Goal: Transaction & Acquisition: Purchase product/service

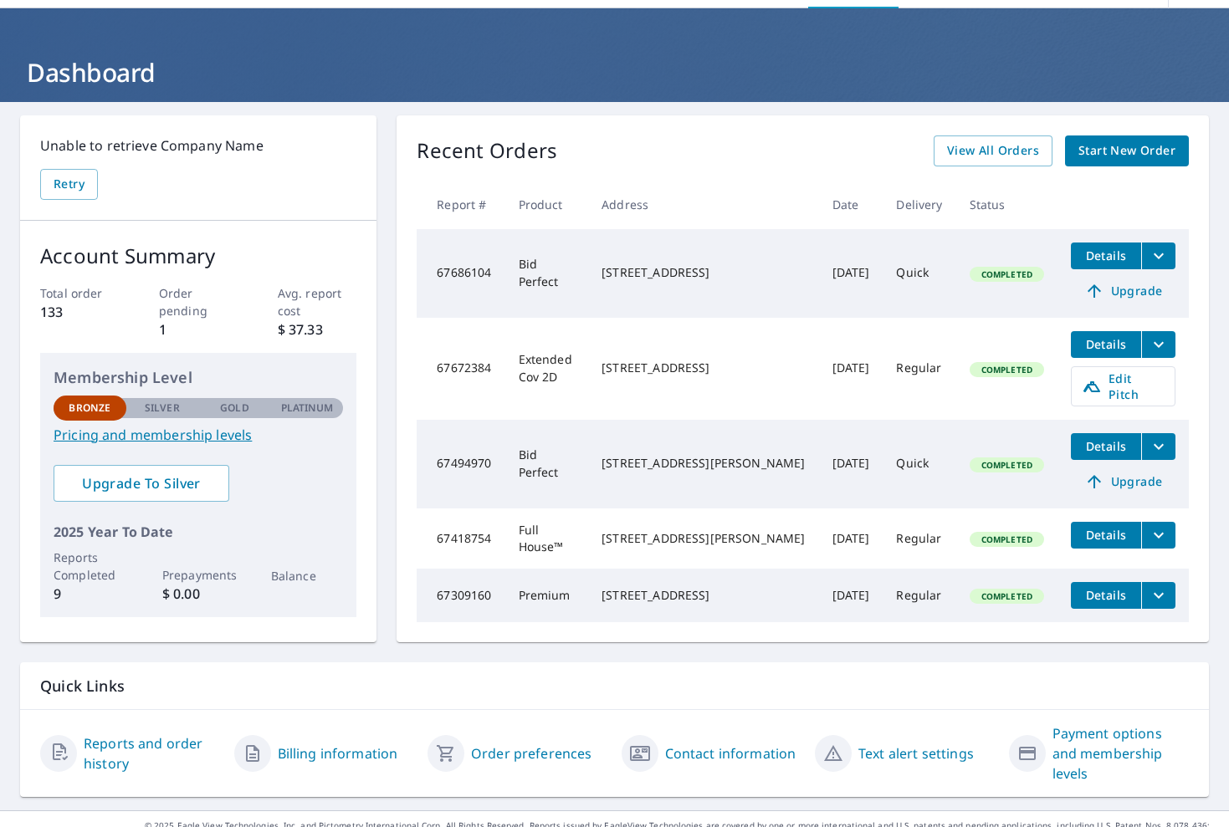
click at [1103, 527] on span "Details" at bounding box center [1106, 535] width 50 height 16
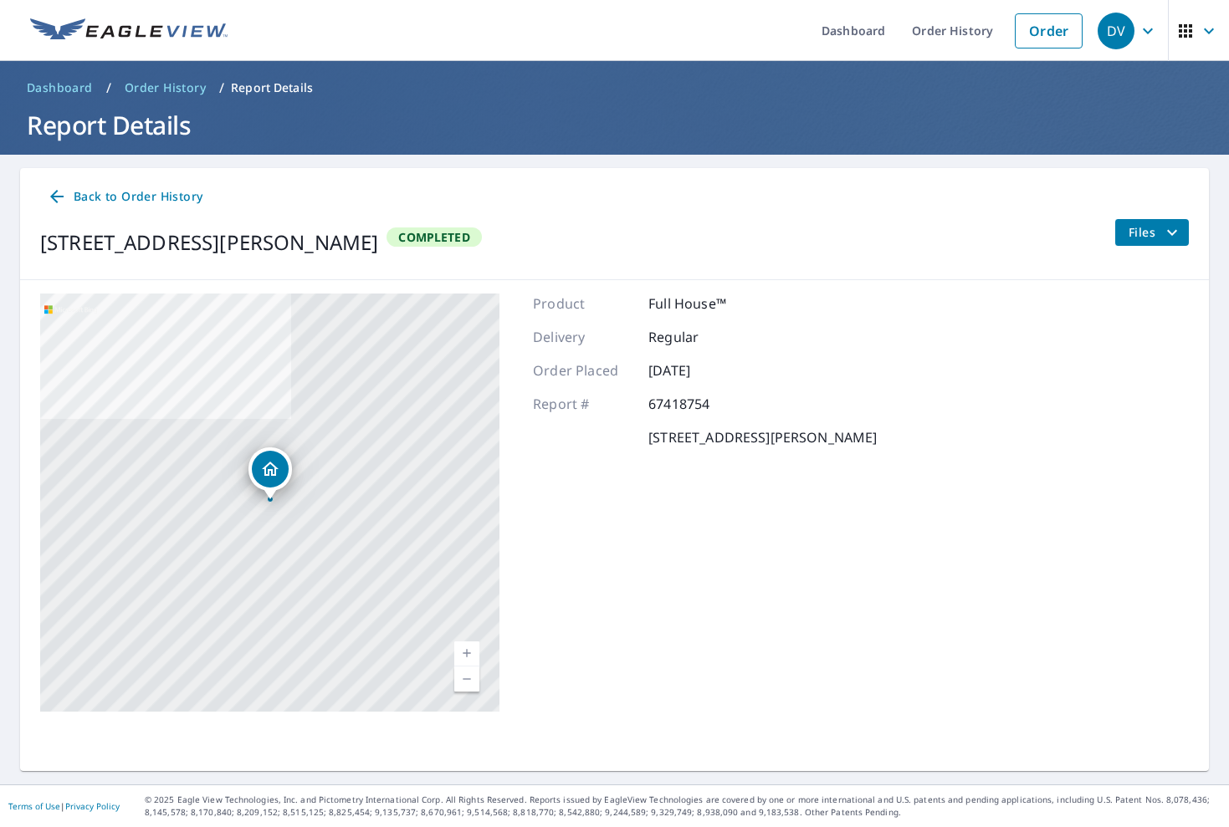
click at [1149, 224] on span "Files" at bounding box center [1156, 233] width 54 height 20
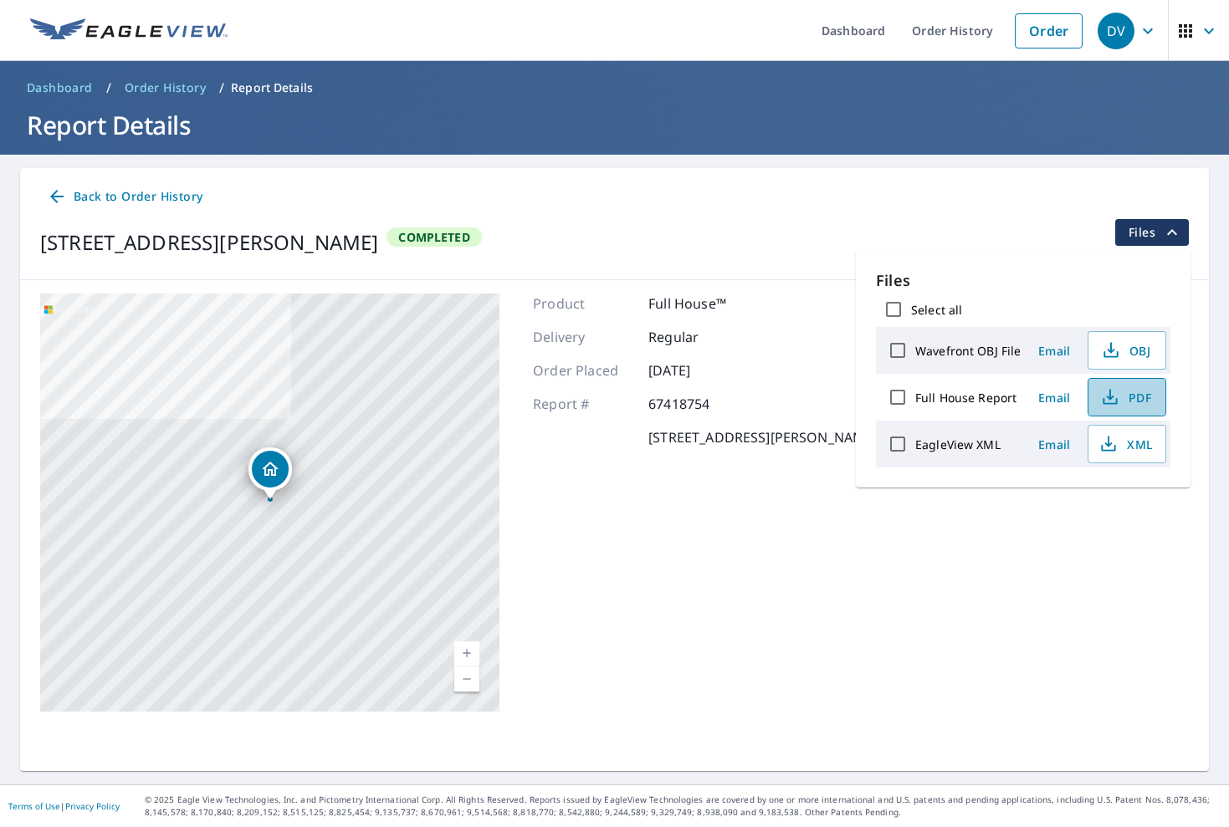
click at [1124, 400] on span "PDF" at bounding box center [1125, 397] width 54 height 20
click at [1045, 20] on link "Order" at bounding box center [1049, 30] width 68 height 35
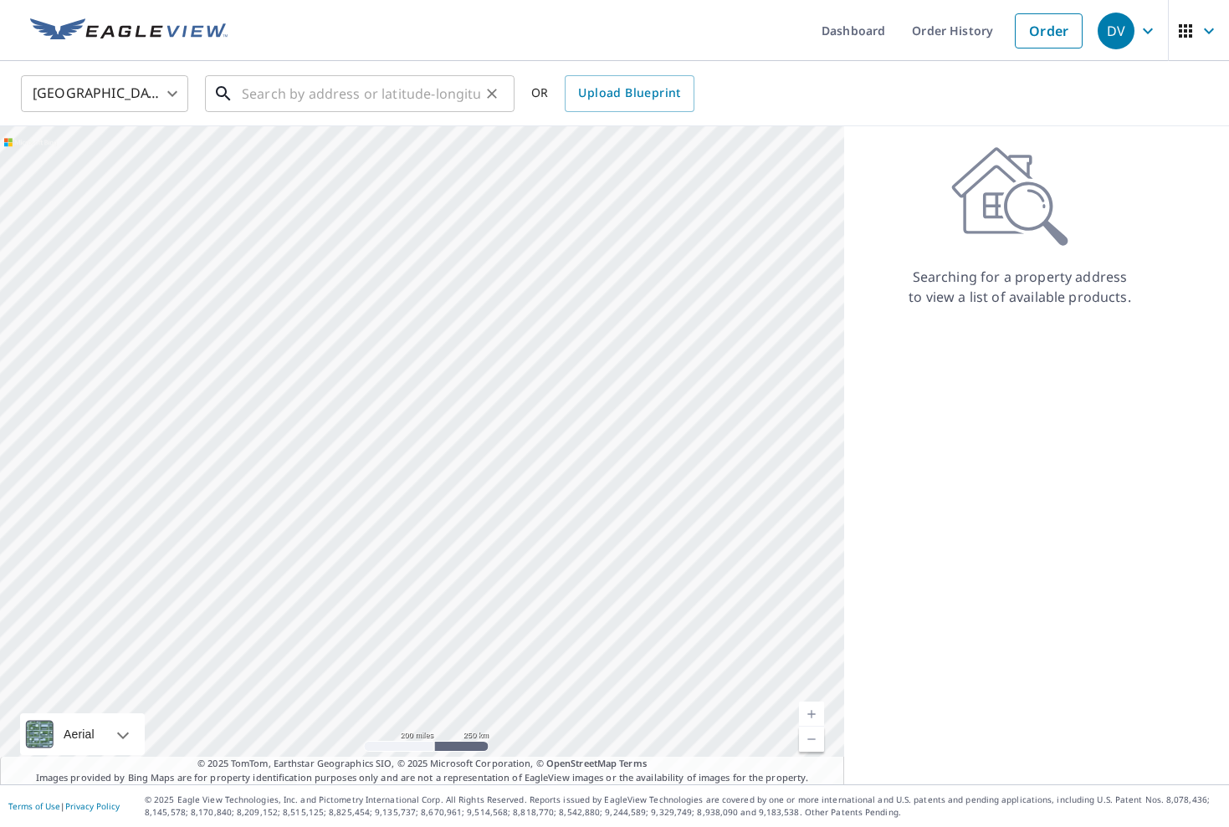
click at [269, 98] on input "text" at bounding box center [361, 93] width 238 height 47
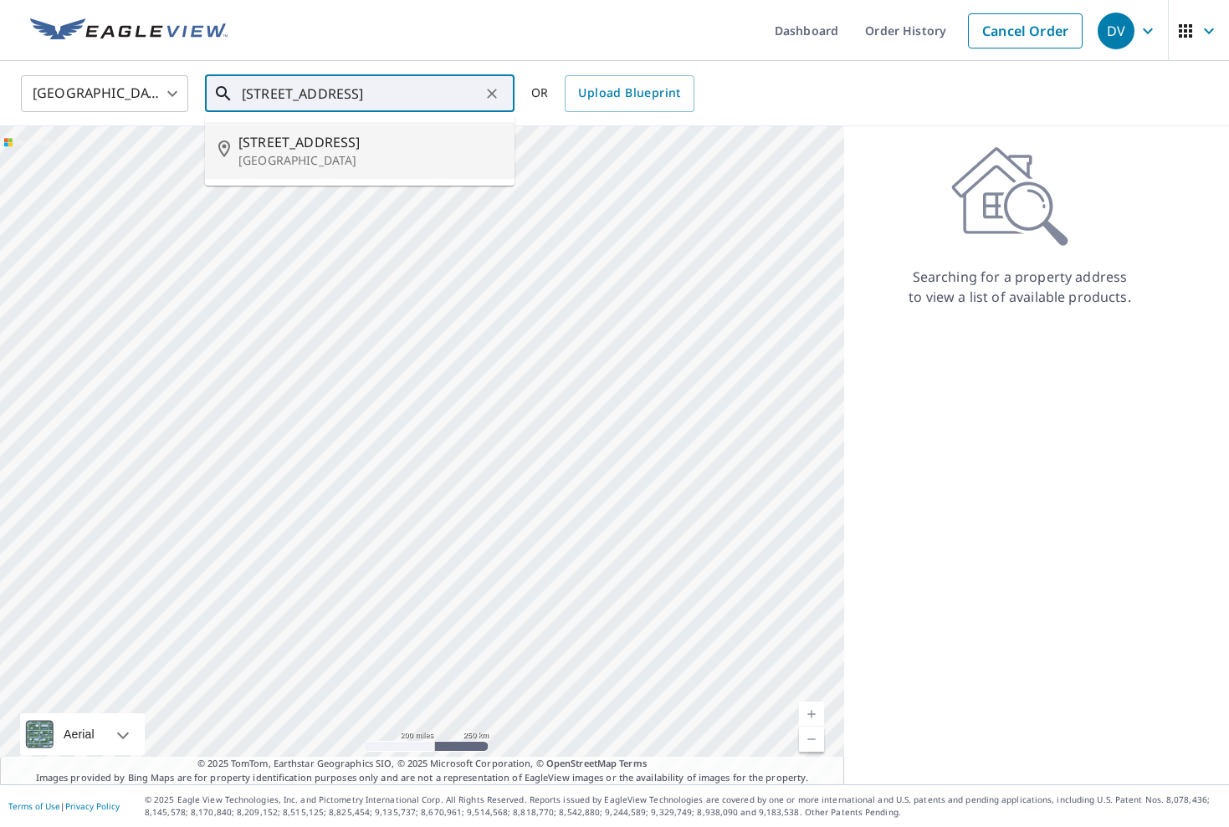
click at [266, 151] on span "[STREET_ADDRESS]" at bounding box center [369, 142] width 263 height 20
type input "[STREET_ADDRESS]"
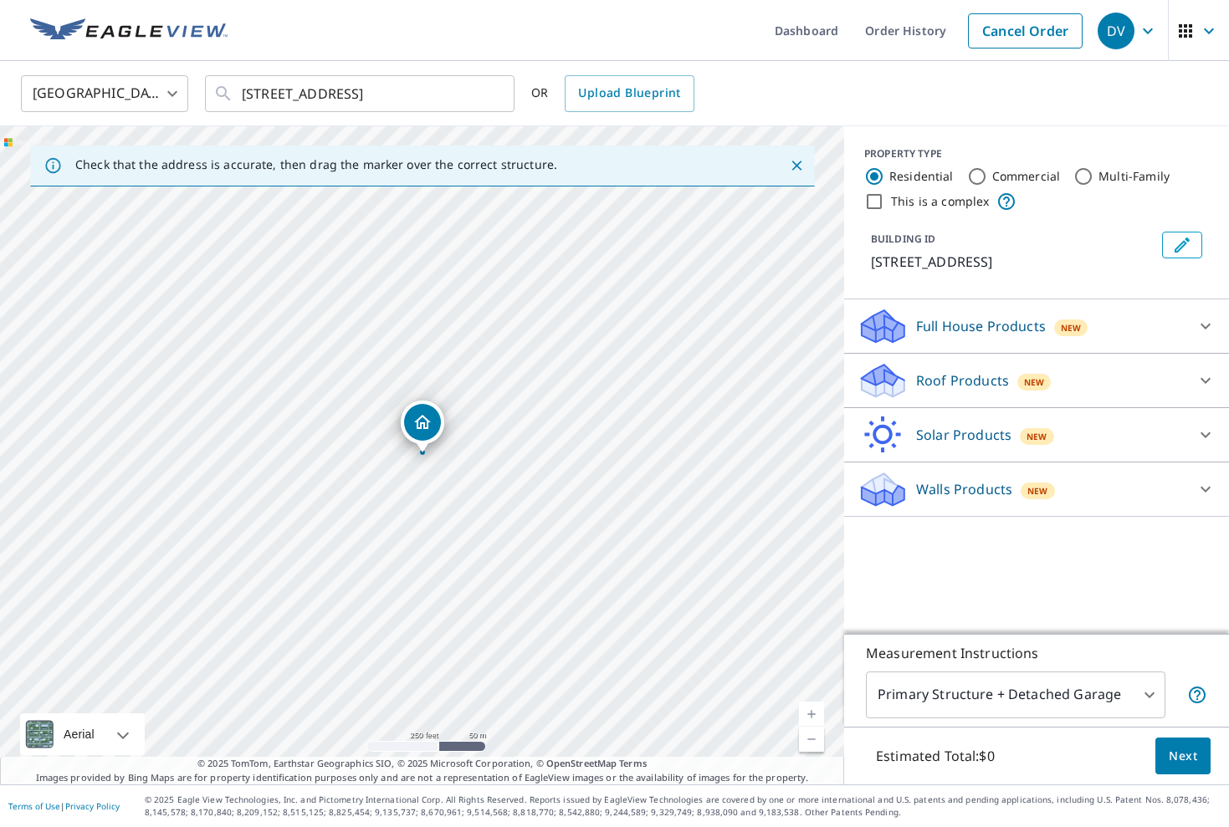
click at [1206, 377] on icon at bounding box center [1205, 381] width 20 height 20
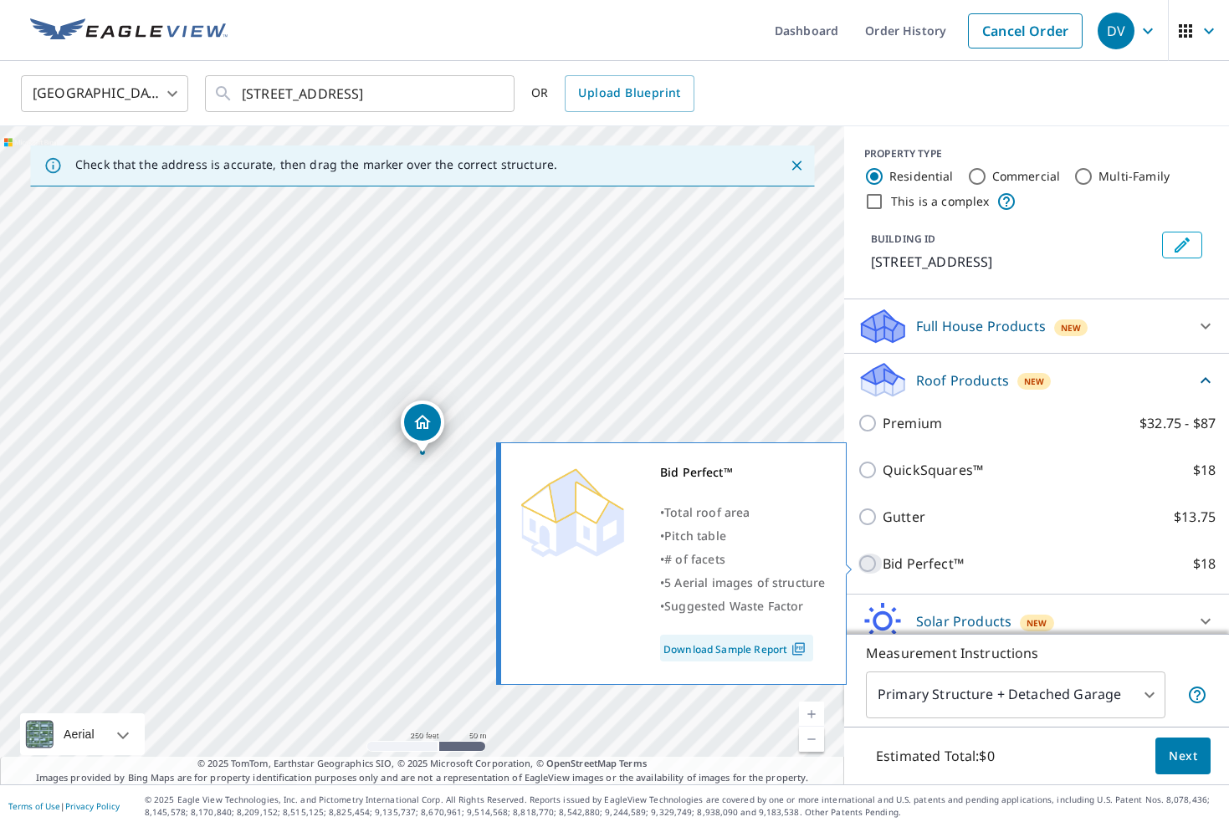
click at [865, 561] on input "Bid Perfect™ $18" at bounding box center [870, 564] width 25 height 20
checkbox input "true"
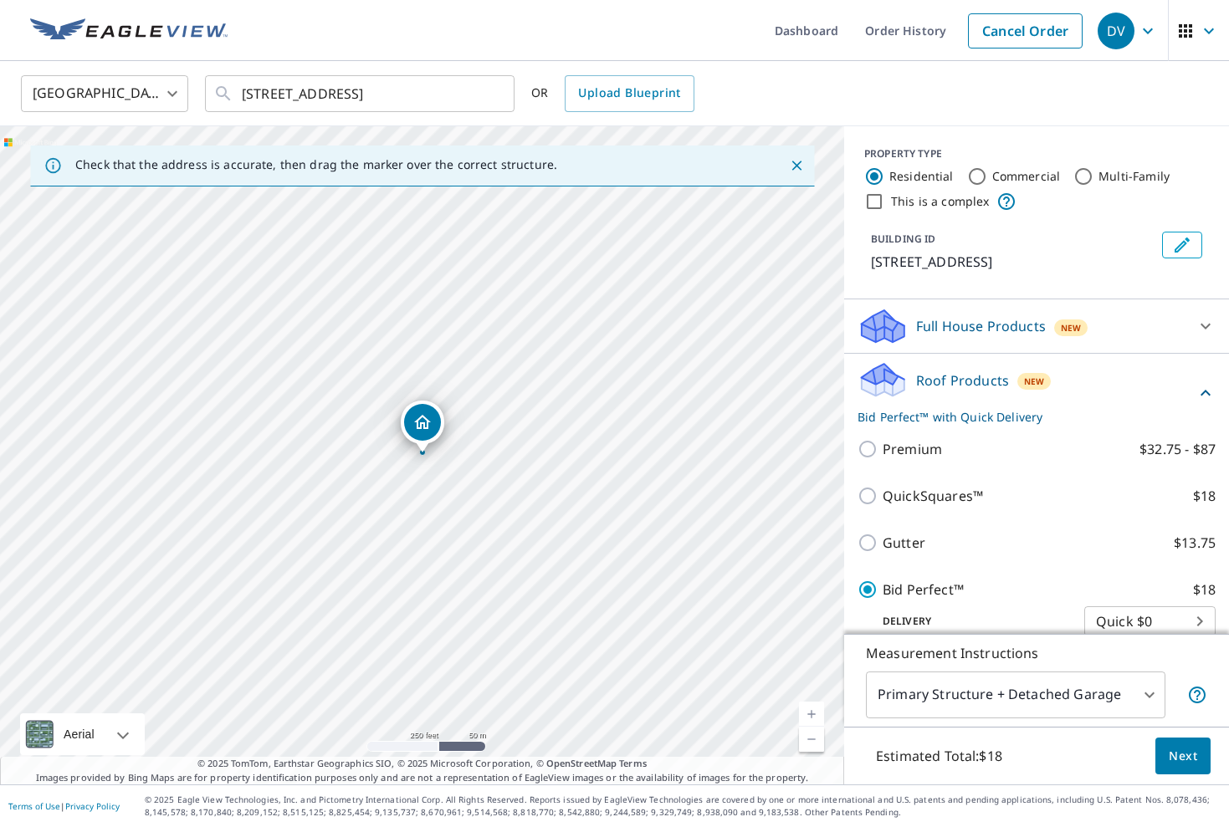
click at [1175, 753] on span "Next" at bounding box center [1183, 756] width 28 height 21
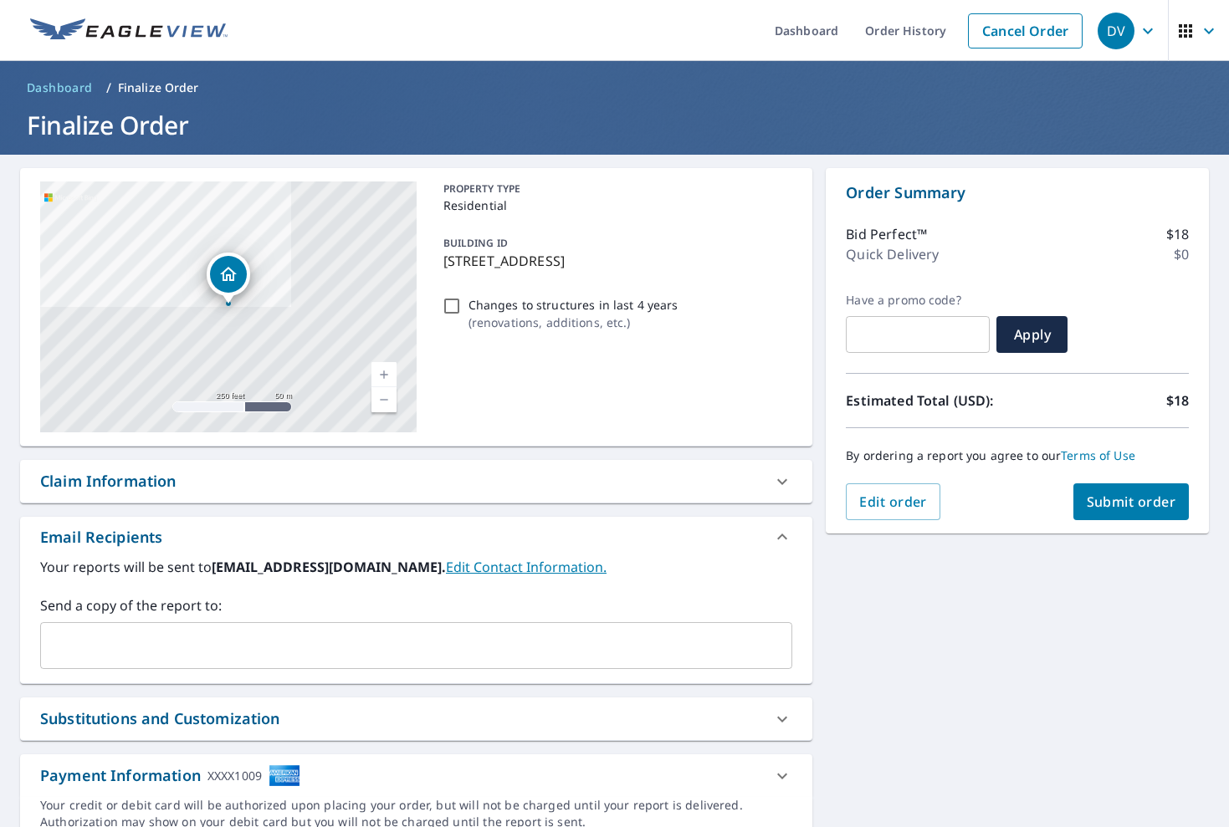
click at [1146, 498] on span "Submit order" at bounding box center [1132, 502] width 90 height 18
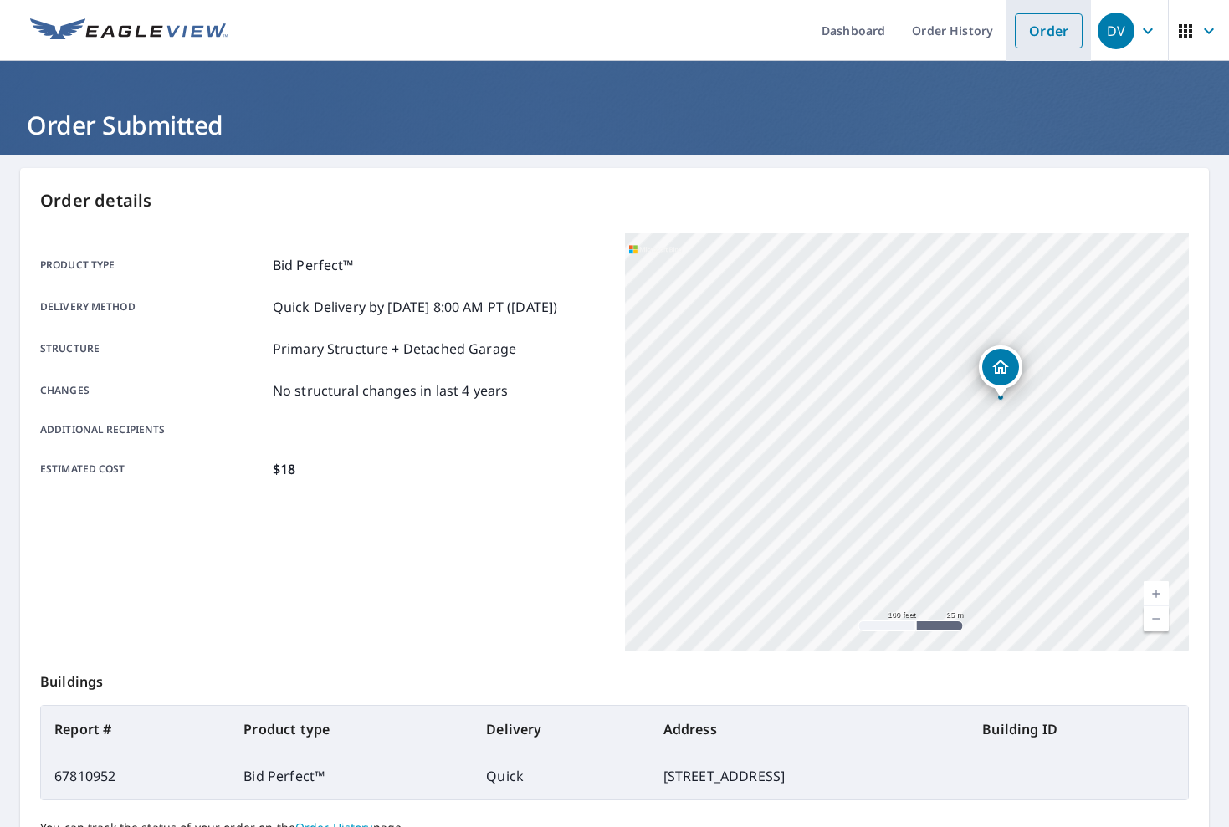
click at [1048, 18] on link "Order" at bounding box center [1049, 30] width 68 height 35
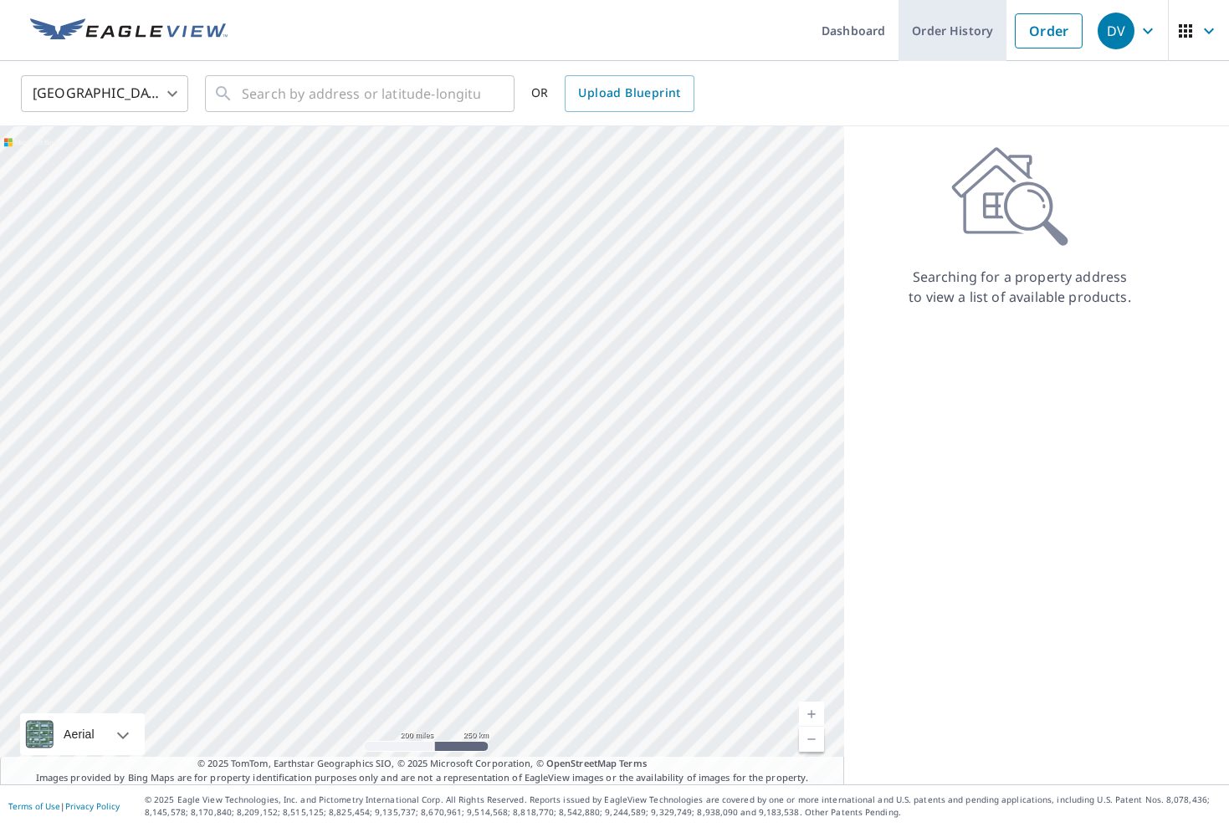
click at [975, 28] on link "Order History" at bounding box center [953, 30] width 108 height 61
